Goal: Task Accomplishment & Management: Manage account settings

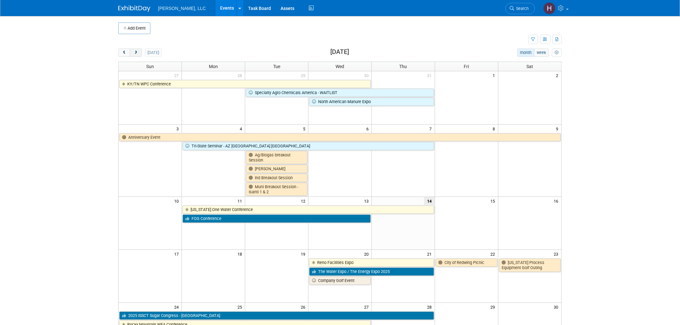
click at [136, 54] on span "next" at bounding box center [135, 53] width 5 height 4
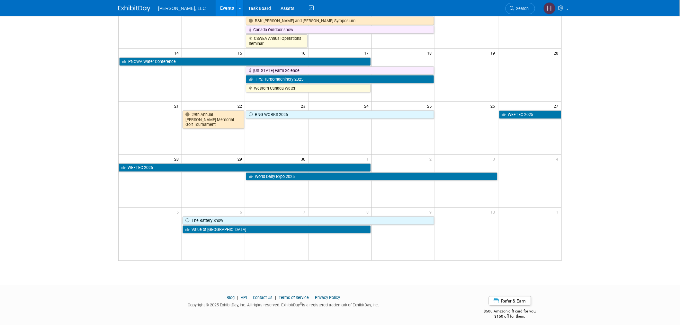
scroll to position [140, 0]
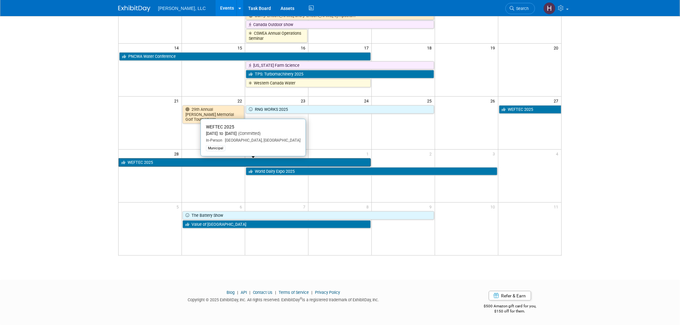
click at [171, 161] on link "WEFTEC 2025" at bounding box center [244, 162] width 252 height 8
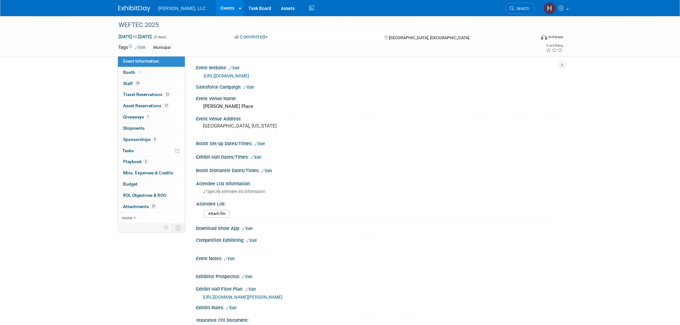
select select "Municipal"
click at [140, 94] on span "Travel Reservations 13" at bounding box center [146, 94] width 47 height 5
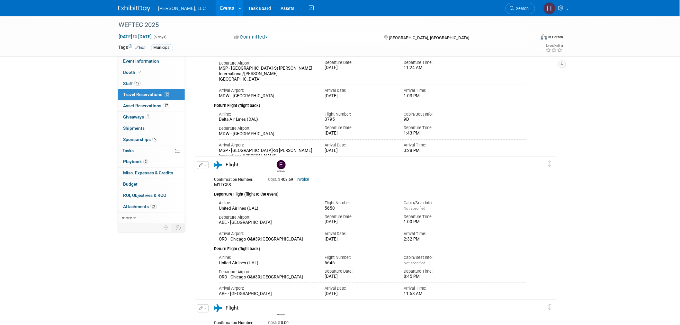
scroll to position [107, 0]
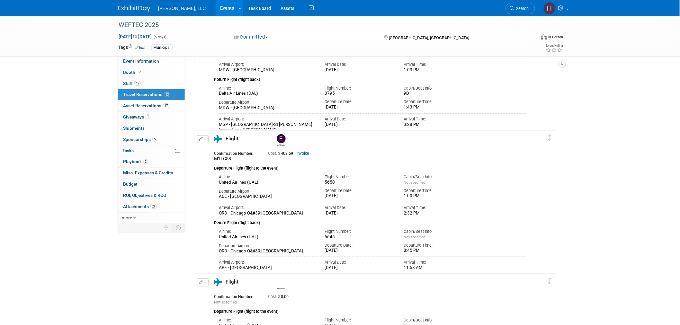
click at [305, 149] on div "Cost: $ 403.69 Invoice" at bounding box center [384, 152] width 232 height 7
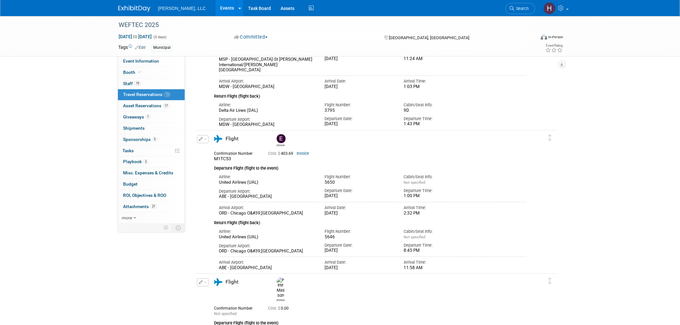
click at [305, 152] on link "Invoice" at bounding box center [302, 153] width 13 height 4
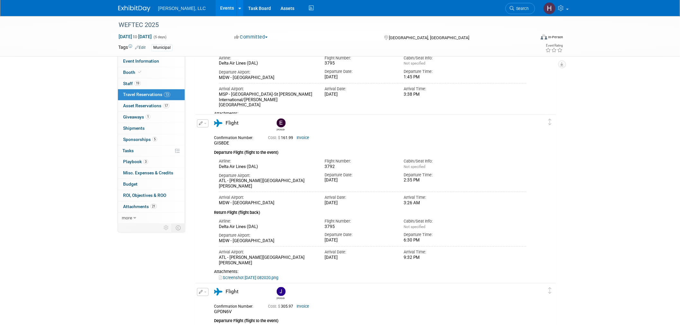
scroll to position [1249, 0]
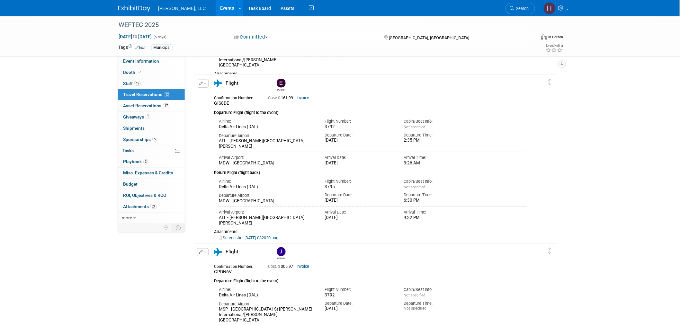
click at [307, 101] on div "Cost: $ 161.99 Invoice" at bounding box center [383, 98] width 241 height 8
click at [301, 96] on link "Invoice" at bounding box center [302, 98] width 13 height 4
click at [249, 237] on link "Screenshot 2025-07-10 082020.png" at bounding box center [248, 237] width 59 height 5
click at [223, 101] on span "GIS8DE" at bounding box center [221, 103] width 15 height 5
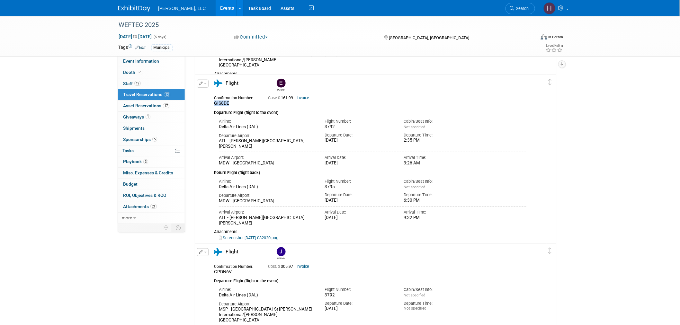
copy span "GIS8DE"
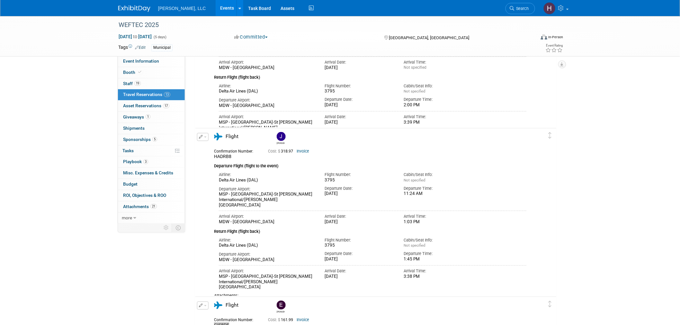
scroll to position [1023, 0]
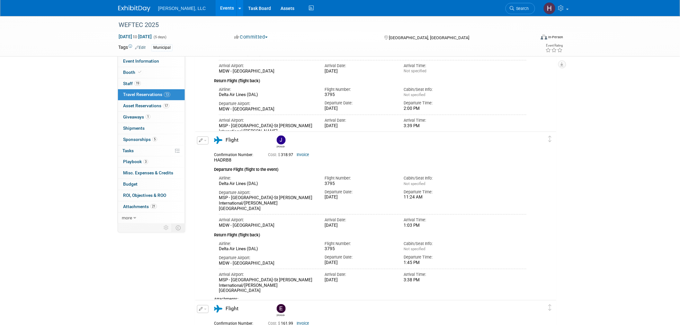
click at [306, 154] on link "Invoice" at bounding box center [302, 155] width 13 height 4
